Goal: Navigation & Orientation: Find specific page/section

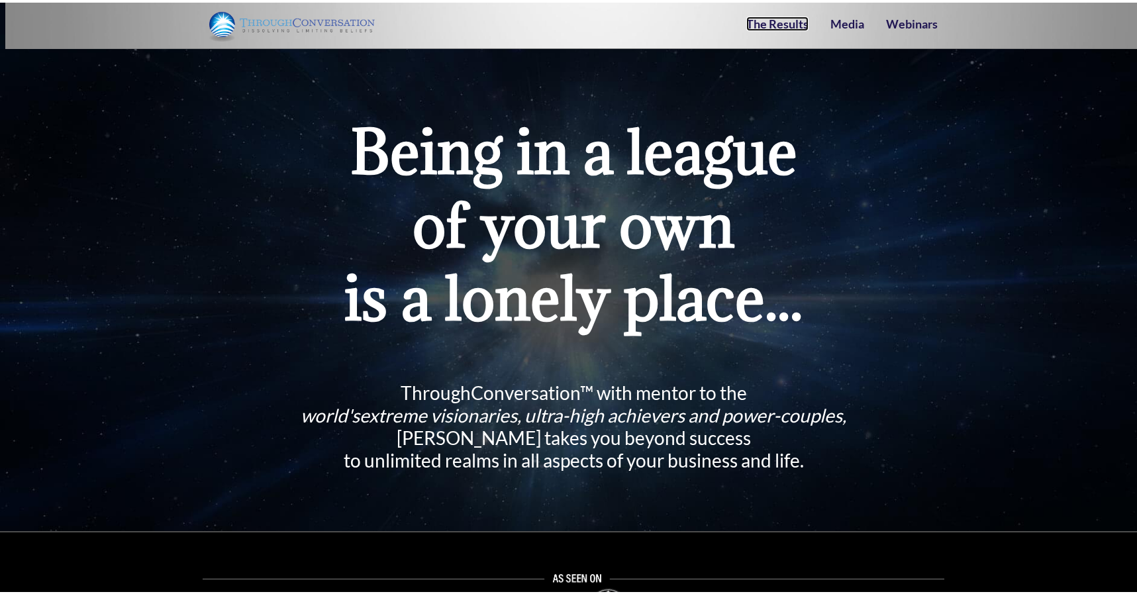
click at [785, 26] on link "The Results" at bounding box center [777, 21] width 62 height 15
